Goal: Find specific page/section: Find specific page/section

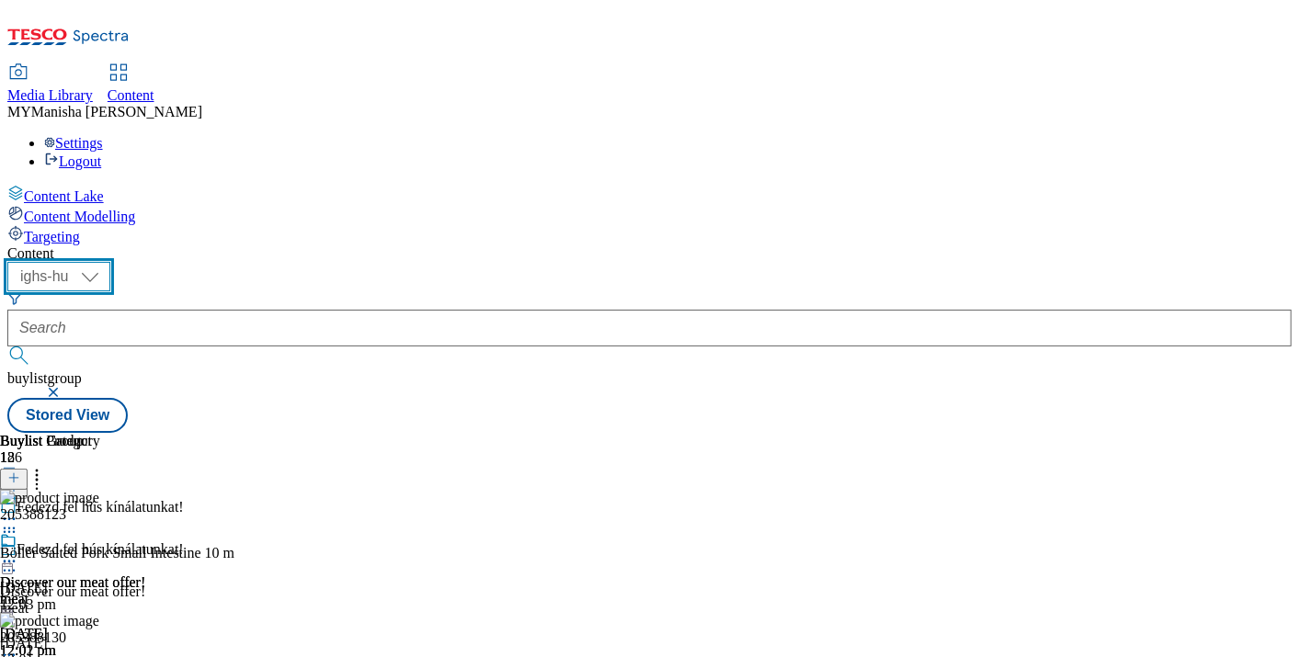
click at [110, 262] on select "ighs-cz ighs-hu ighs-sk" at bounding box center [58, 276] width 103 height 29
select select "ighs-cz"
click at [110, 262] on select "ighs-cz ighs-hu ighs-sk" at bounding box center [58, 276] width 103 height 29
